Goal: Find specific page/section: Find specific page/section

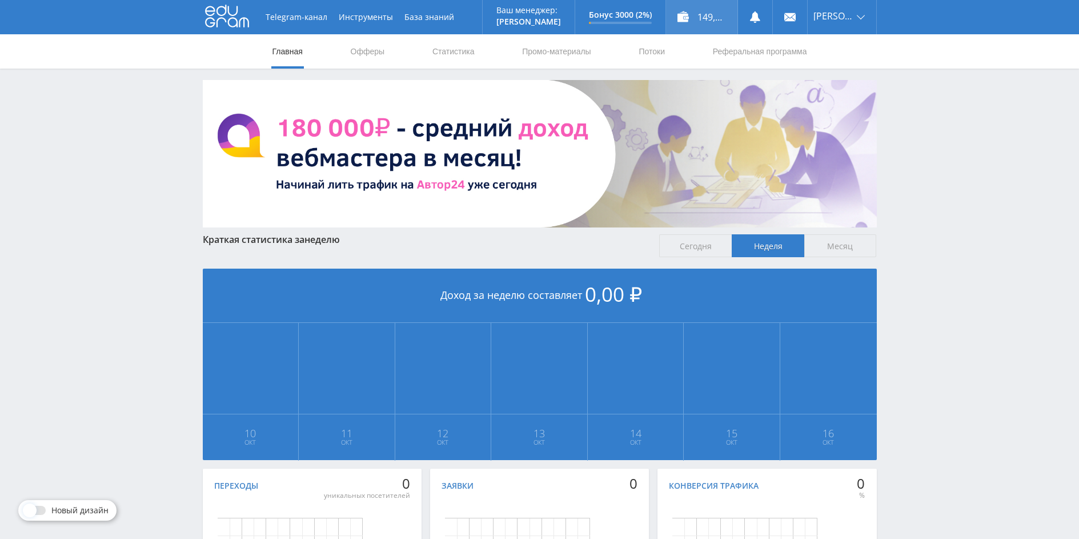
click at [700, 11] on div "149,25 ₽" at bounding box center [701, 17] width 71 height 34
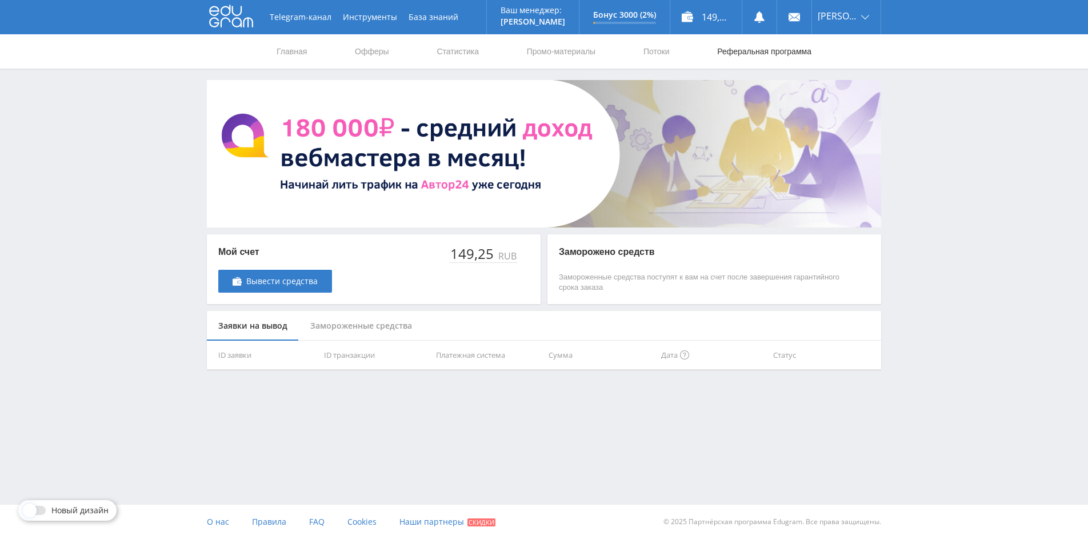
click at [767, 47] on link "Реферальная программа" at bounding box center [764, 51] width 97 height 34
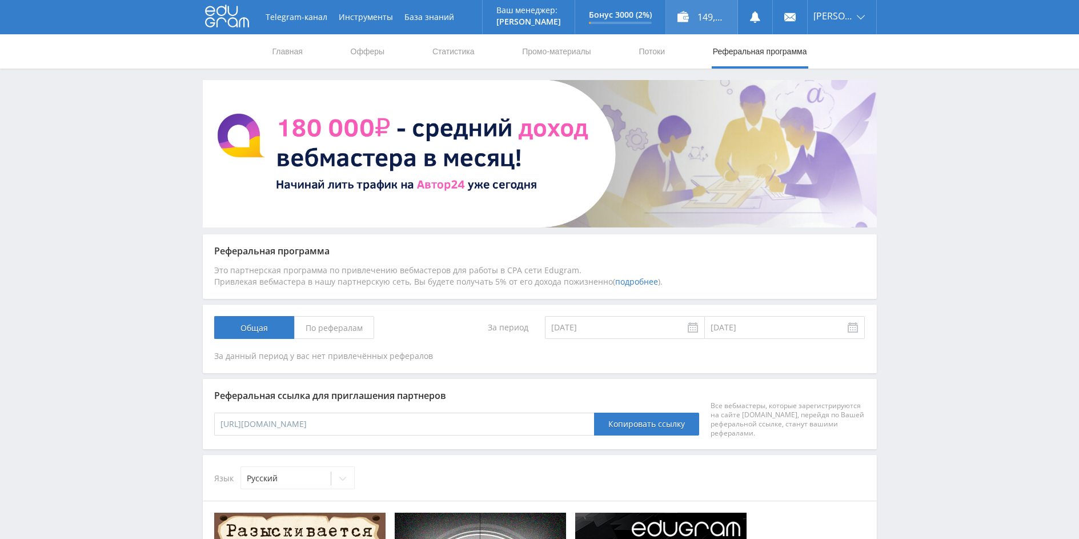
click at [699, 18] on div "149,25 ₽" at bounding box center [701, 17] width 71 height 34
